Goal: Task Accomplishment & Management: Manage account settings

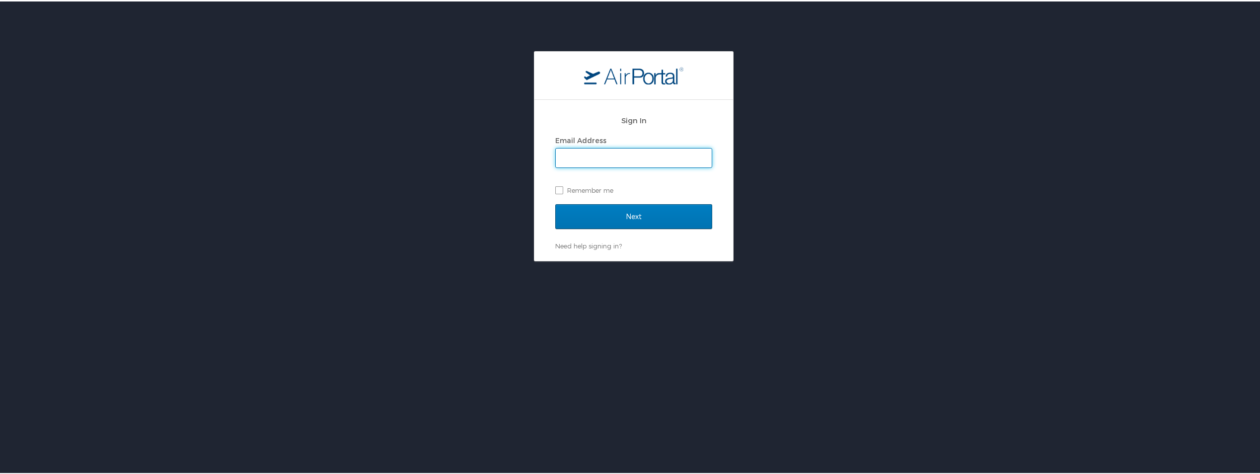
click at [612, 153] on input "Email Address" at bounding box center [634, 156] width 156 height 19
click at [623, 157] on input "Email Address" at bounding box center [634, 156] width 156 height 19
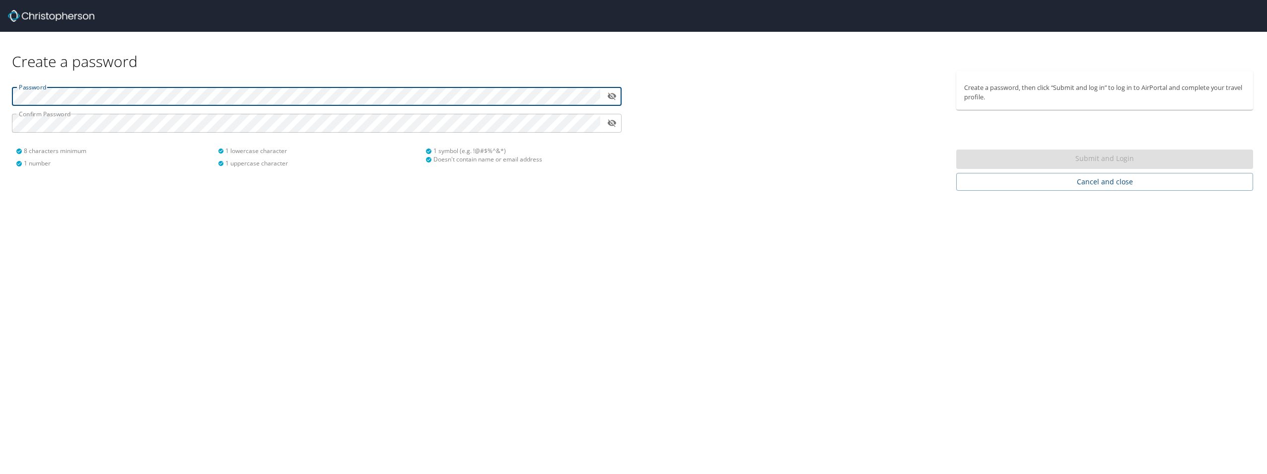
click at [610, 98] on icon "toggle password visibility" at bounding box center [612, 96] width 9 height 7
click at [610, 98] on icon "toggle password visibility" at bounding box center [612, 96] width 9 height 6
click at [611, 96] on icon "toggle password visibility" at bounding box center [612, 96] width 9 height 7
click at [0, 103] on html "Create a password Password ​ Confirm Password ​ 8 characters minimum 1 number 1…" at bounding box center [633, 237] width 1267 height 474
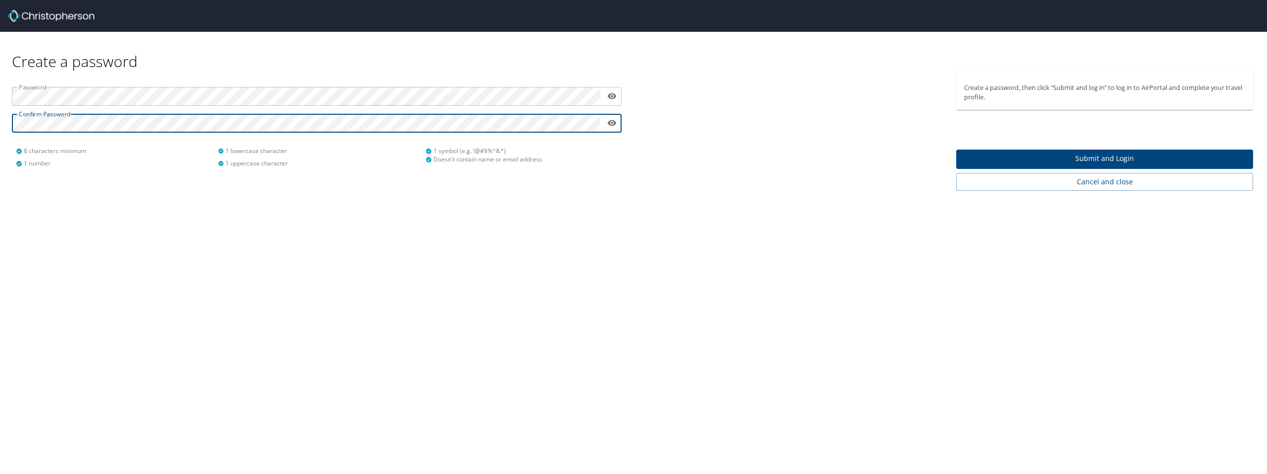
click at [1084, 158] on span "Submit and Login" at bounding box center [1104, 158] width 281 height 12
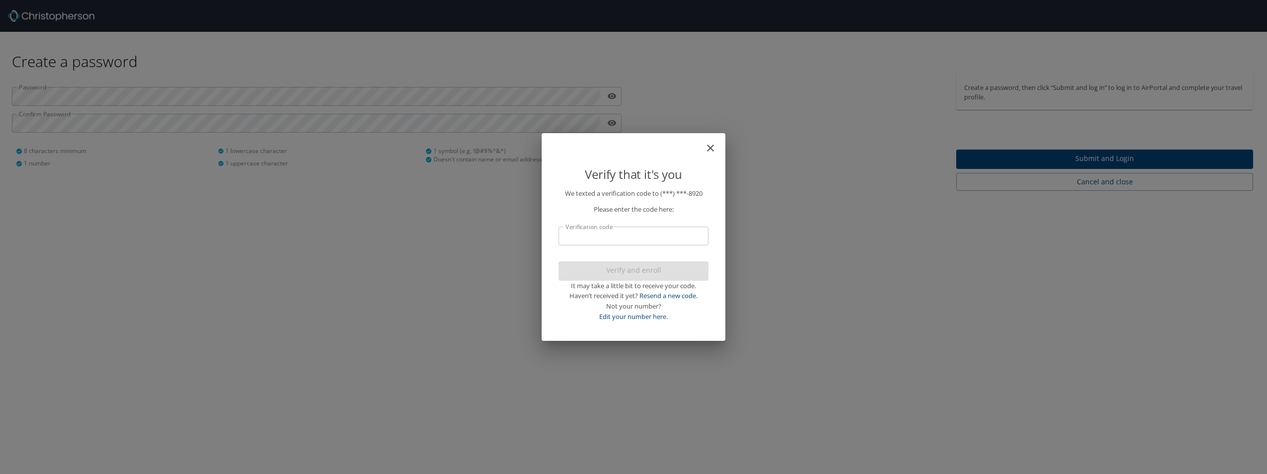
click at [597, 239] on input "Verification code" at bounding box center [634, 235] width 150 height 19
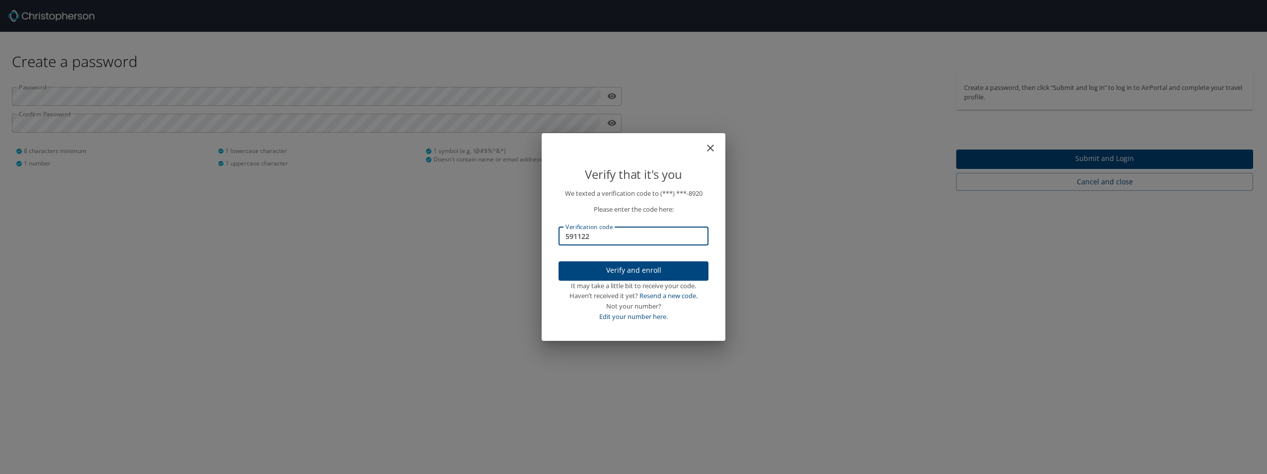
type input "591122"
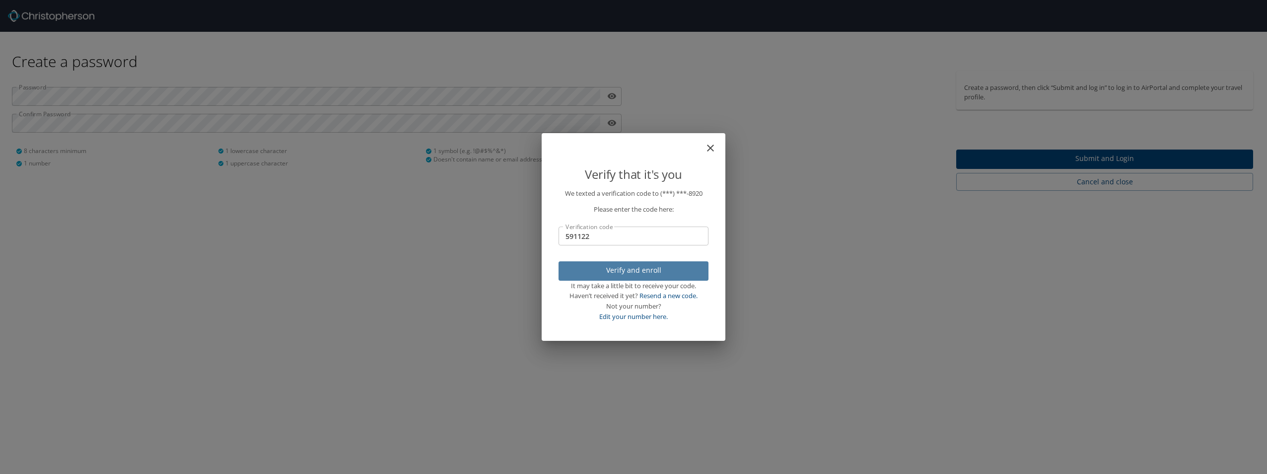
click at [602, 270] on span "Verify and enroll" at bounding box center [634, 270] width 134 height 12
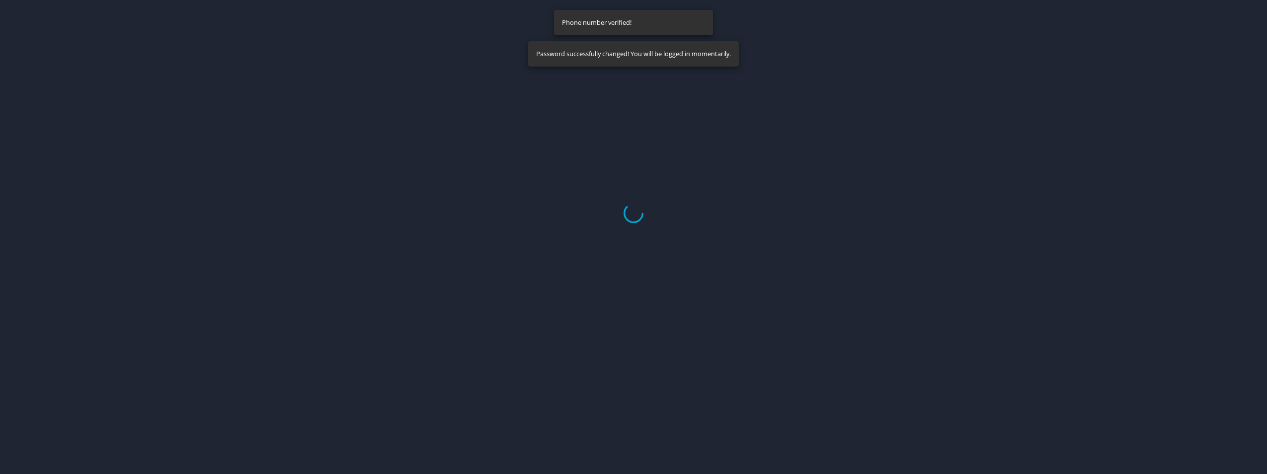
select select "US"
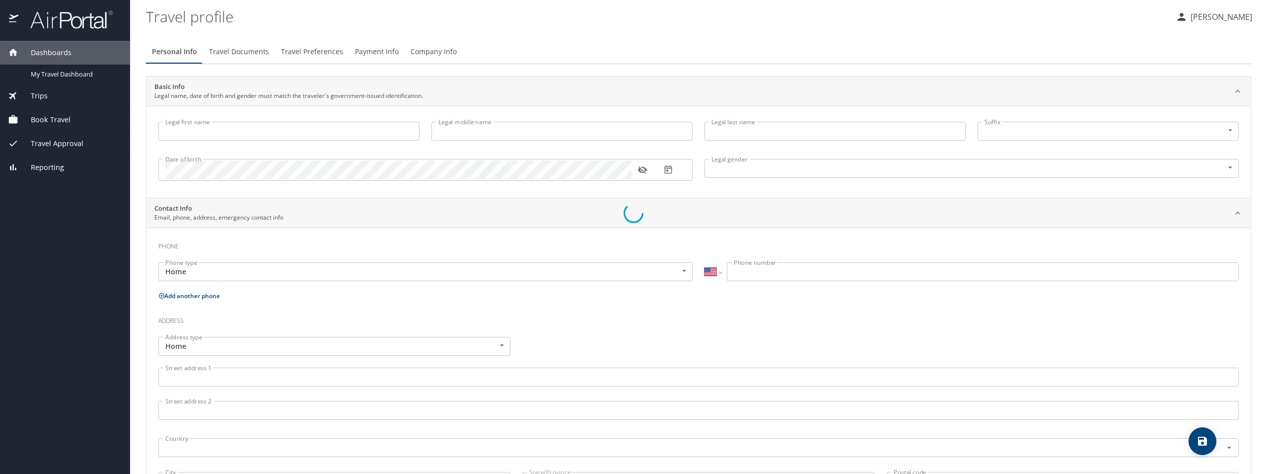
type input "Sharhonda"
type input "Hudson"
type input "Female"
select select "US"
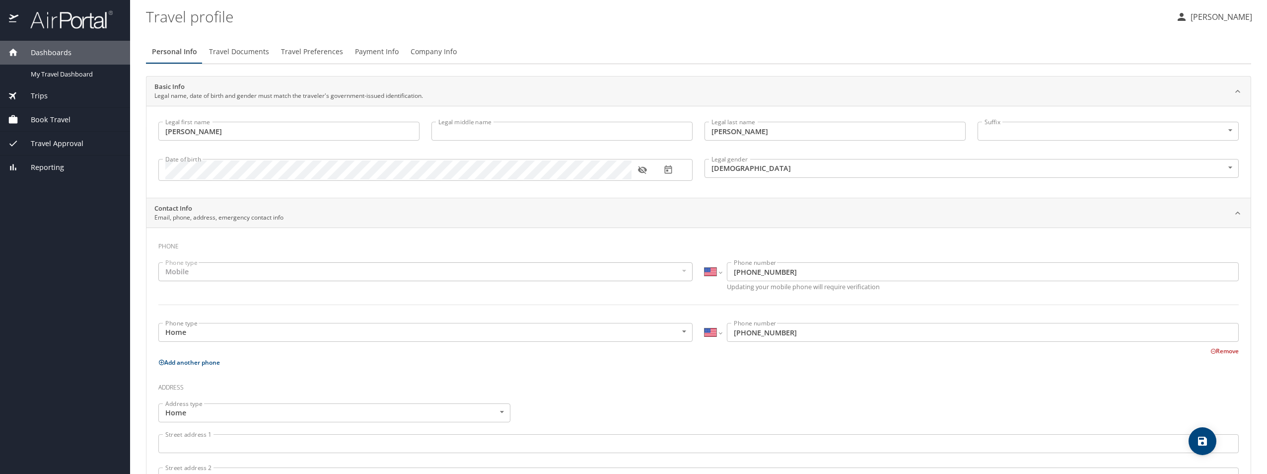
click at [1225, 19] on p "Sharhonda Hudson" at bounding box center [1220, 17] width 65 height 12
click at [1184, 114] on li "Sign out" at bounding box center [1202, 111] width 101 height 18
